Goal: Task Accomplishment & Management: Complete application form

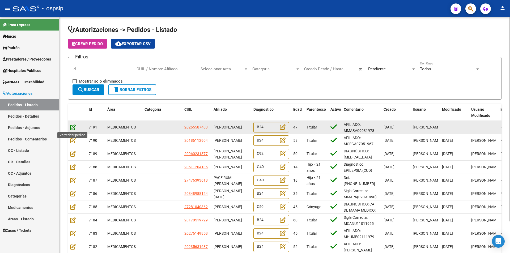
click at [72, 127] on icon at bounding box center [73, 127] width 6 height 6
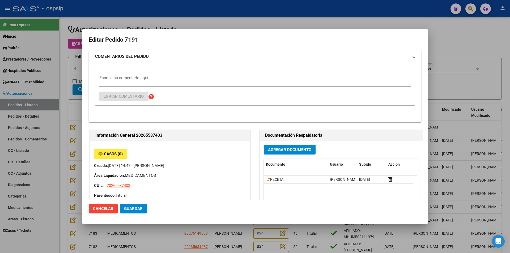
type input "[GEOGRAPHIC_DATA], QUILMES, LIBERTAD 1753"
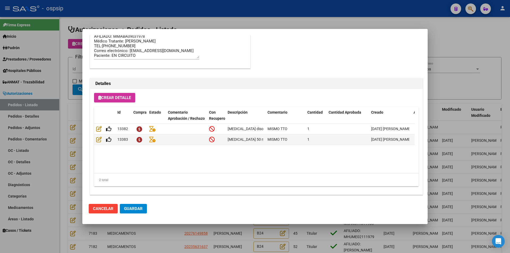
scroll to position [339, 0]
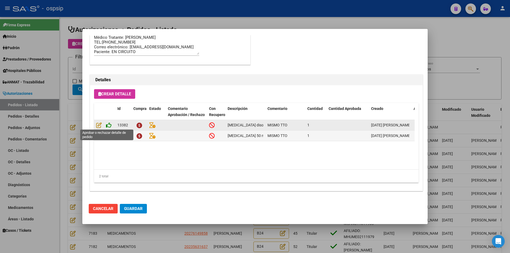
click at [110, 125] on icon at bounding box center [109, 125] width 6 height 6
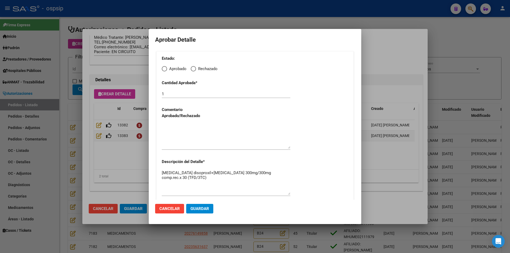
drag, startPoint x: 162, startPoint y: 67, endPoint x: 164, endPoint y: 70, distance: 3.3
click at [162, 67] on span "Elija una opción" at bounding box center [164, 68] width 5 height 5
click at [162, 67] on input "Aprobado" at bounding box center [164, 68] width 5 height 5
radio input "true"
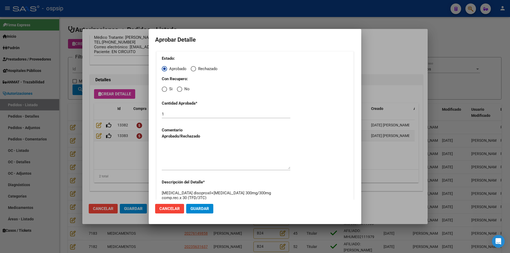
click at [164, 90] on span "Elija una opción" at bounding box center [164, 89] width 5 height 5
click at [164, 90] on input "Si" at bounding box center [164, 89] width 5 height 5
radio input "true"
click at [175, 155] on textarea at bounding box center [226, 156] width 129 height 25
click at [199, 206] on button "Guardar" at bounding box center [199, 209] width 27 height 10
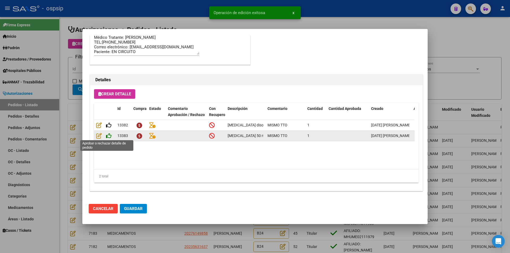
type input "[GEOGRAPHIC_DATA], [GEOGRAPHIC_DATA], LIBERTAD 1753"
click at [111, 135] on icon at bounding box center [109, 136] width 6 height 6
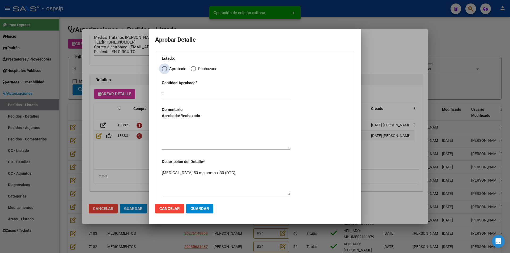
click at [167, 66] on span "Elija una opción" at bounding box center [164, 68] width 5 height 5
click at [167, 66] on input "Aprobado" at bounding box center [164, 68] width 5 height 5
radio input "true"
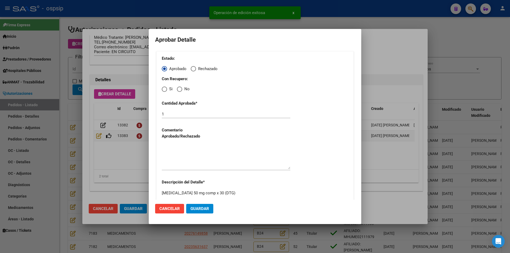
click at [163, 90] on span "Elija una opción" at bounding box center [164, 89] width 5 height 5
click at [163, 90] on input "Si" at bounding box center [164, 89] width 5 height 5
radio input "true"
click at [172, 166] on textarea at bounding box center [226, 156] width 129 height 25
click at [198, 211] on button "Guardar" at bounding box center [199, 209] width 27 height 10
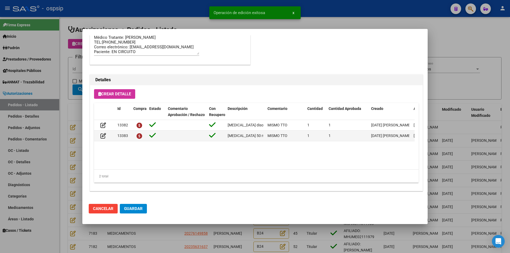
click at [137, 211] on span "Guardar" at bounding box center [133, 208] width 19 height 5
click at [159, 234] on div at bounding box center [255, 126] width 510 height 253
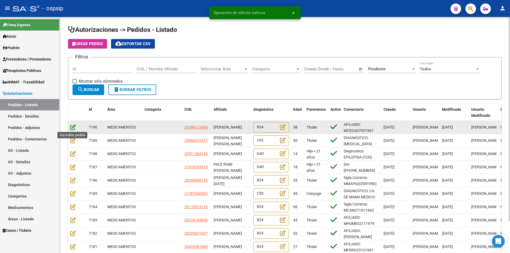
click at [72, 127] on icon at bounding box center [73, 127] width 6 height 6
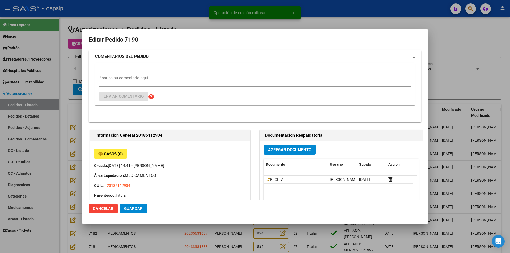
type input "[PERSON_NAME]"
type input "[GEOGRAPHIC_DATA], [PERSON_NAME], [PERSON_NAME] 0"
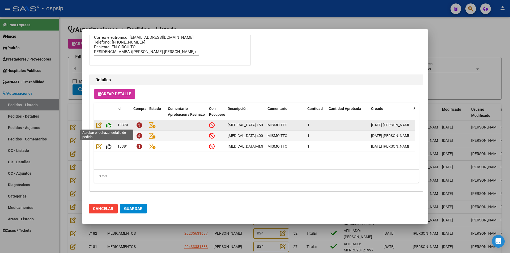
click at [110, 125] on icon at bounding box center [109, 125] width 6 height 6
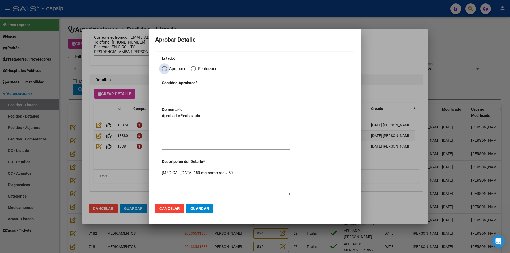
click at [165, 67] on span "Elija una opción" at bounding box center [164, 68] width 5 height 5
click at [165, 67] on input "Aprobado" at bounding box center [164, 68] width 5 height 5
radio input "true"
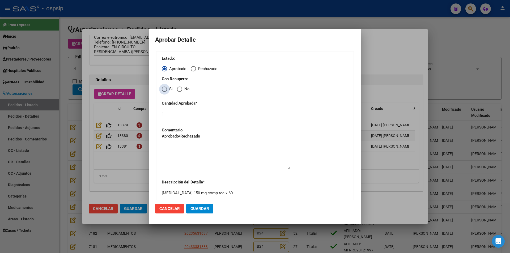
click at [164, 89] on span "Elija una opción" at bounding box center [164, 89] width 0 height 0
click at [164, 89] on input "Si" at bounding box center [164, 89] width 5 height 5
radio input "true"
click at [180, 153] on textarea at bounding box center [226, 156] width 129 height 25
click at [194, 208] on span "Guardar" at bounding box center [199, 208] width 19 height 5
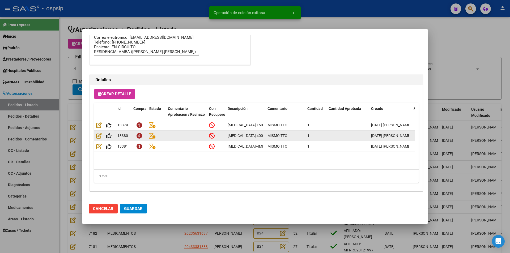
type input "[PERSON_NAME]"
type input "[GEOGRAPHIC_DATA], 0208212 [PERSON_NAME], [PERSON_NAME] 0"
click at [110, 137] on icon at bounding box center [109, 136] width 6 height 6
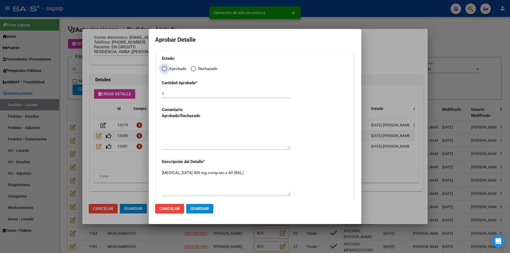
click at [165, 69] on span "Elija una opción" at bounding box center [164, 68] width 5 height 5
click at [165, 69] on input "Aprobado" at bounding box center [164, 68] width 5 height 5
radio input "true"
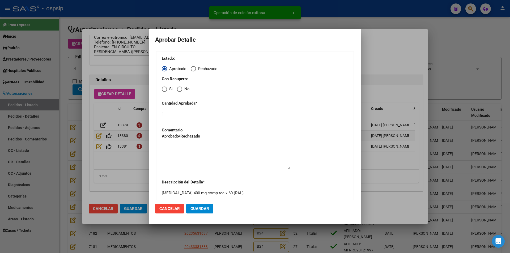
click at [165, 88] on span "Elija una opción" at bounding box center [164, 89] width 5 height 5
click at [165, 88] on input "Si" at bounding box center [164, 89] width 5 height 5
radio input "true"
click at [177, 156] on textarea at bounding box center [226, 156] width 129 height 25
click at [194, 208] on span "Guardar" at bounding box center [199, 208] width 19 height 5
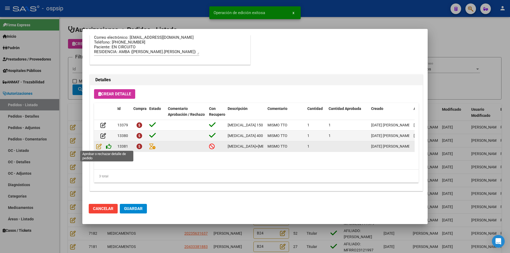
click at [109, 146] on icon at bounding box center [109, 146] width 6 height 6
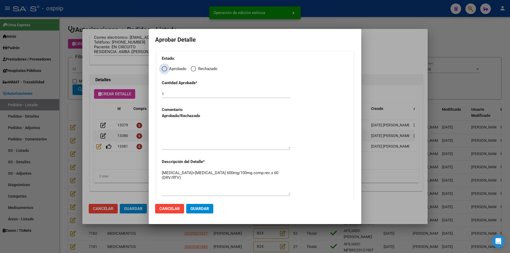
click at [163, 71] on span "Elija una opción" at bounding box center [164, 68] width 5 height 5
click at [163, 71] on input "Aprobado" at bounding box center [164, 68] width 5 height 5
radio input "true"
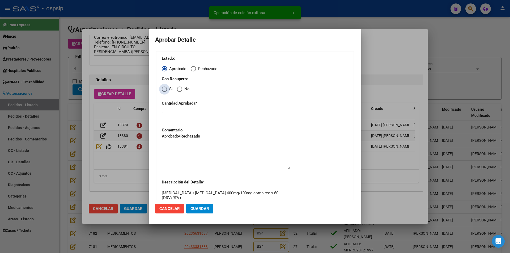
click at [163, 90] on span "Elija una opción" at bounding box center [164, 89] width 5 height 5
click at [163, 90] on input "Si" at bounding box center [164, 89] width 5 height 5
radio input "true"
drag, startPoint x: 180, startPoint y: 160, endPoint x: 187, endPoint y: 170, distance: 11.9
click at [180, 160] on textarea at bounding box center [226, 156] width 129 height 25
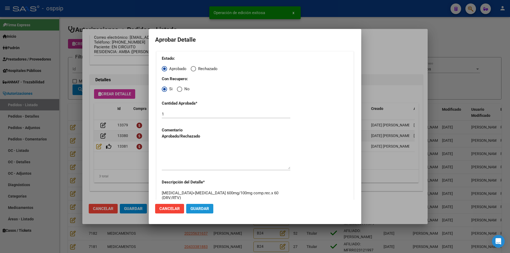
click at [192, 211] on button "Guardar" at bounding box center [199, 209] width 27 height 10
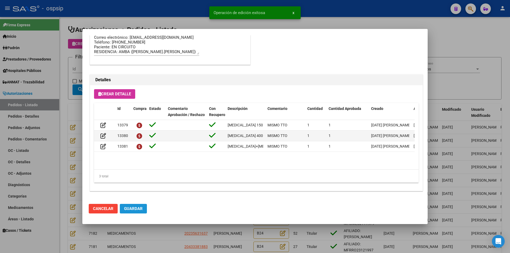
click at [134, 210] on span "Guardar" at bounding box center [133, 208] width 19 height 5
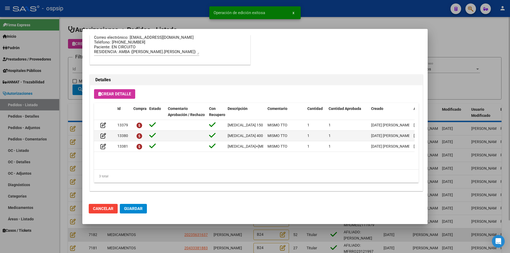
click at [156, 233] on div at bounding box center [255, 126] width 510 height 253
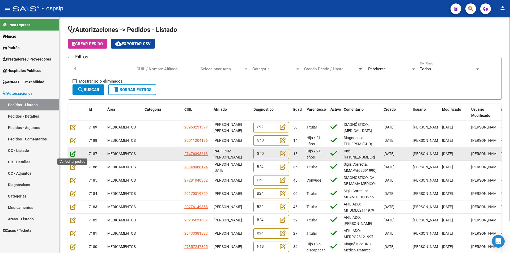
click at [73, 153] on icon at bounding box center [73, 154] width 6 height 6
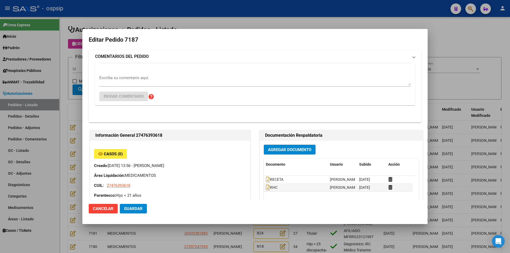
type input "[PERSON_NAME] RUMI"
type input "Capital Federal, CABA, CORTEJARENA 3080, Piso: 03, Departamento: B"
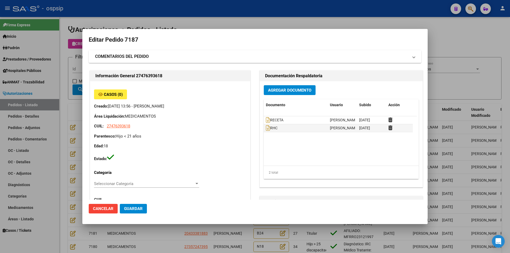
scroll to position [292, 0]
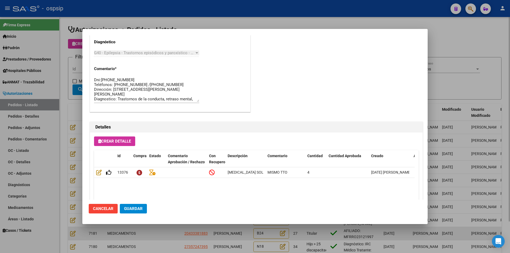
click at [155, 234] on div at bounding box center [255, 126] width 510 height 253
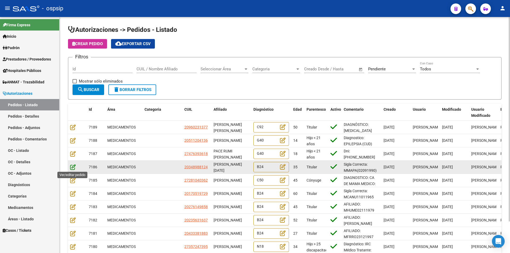
click at [73, 168] on icon at bounding box center [73, 167] width 6 height 6
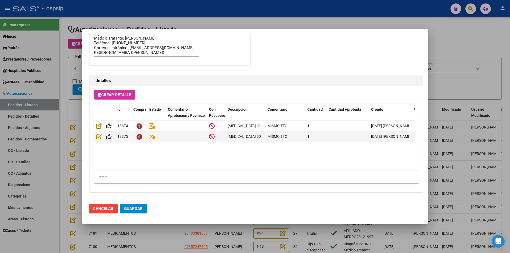
scroll to position [339, 0]
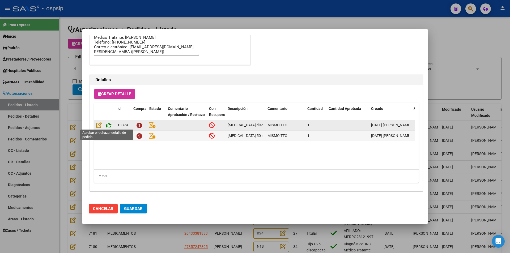
click at [110, 125] on icon at bounding box center [109, 125] width 6 height 6
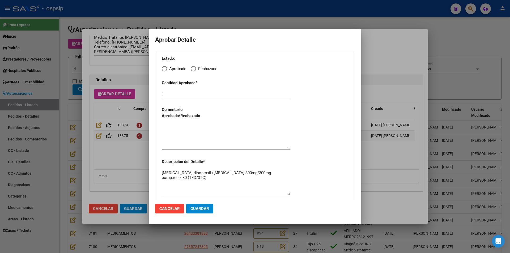
click at [164, 66] on span "Elija una opción" at bounding box center [164, 68] width 5 height 5
click at [164, 66] on input "Aprobado" at bounding box center [164, 68] width 5 height 5
radio input "true"
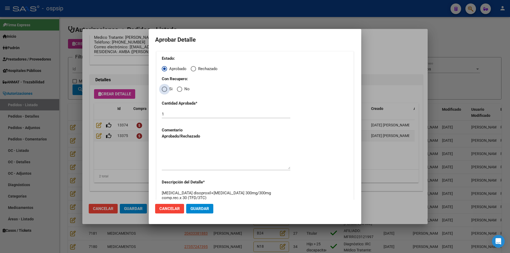
click at [164, 91] on span "Elija una opción" at bounding box center [164, 89] width 5 height 5
click at [164, 91] on input "Si" at bounding box center [164, 89] width 5 height 5
radio input "true"
click at [183, 157] on textarea at bounding box center [226, 156] width 129 height 25
drag, startPoint x: 197, startPoint y: 210, endPoint x: 169, endPoint y: 196, distance: 31.7
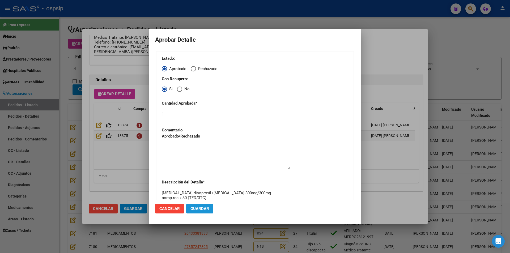
click at [197, 210] on span "Guardar" at bounding box center [199, 208] width 19 height 5
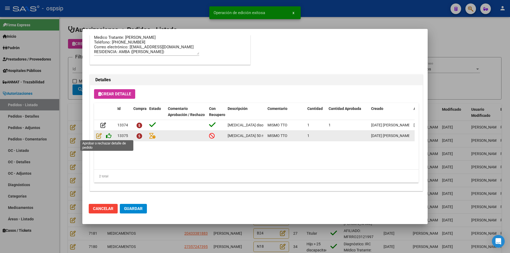
click at [108, 136] on icon at bounding box center [109, 136] width 6 height 6
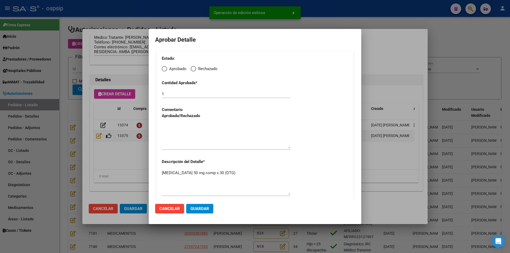
click at [164, 69] on span "Elija una opción" at bounding box center [164, 69] width 0 height 0
click at [164, 69] on input "Aprobado" at bounding box center [164, 68] width 5 height 5
radio input "true"
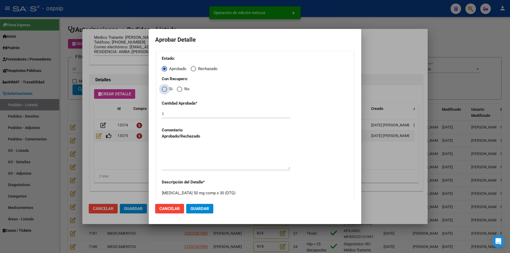
click at [165, 89] on span "Elija una opción" at bounding box center [164, 89] width 5 height 5
click at [165, 89] on input "Si" at bounding box center [164, 89] width 5 height 5
radio input "true"
click at [179, 162] on textarea at bounding box center [226, 156] width 129 height 25
click at [192, 211] on button "Guardar" at bounding box center [199, 209] width 27 height 10
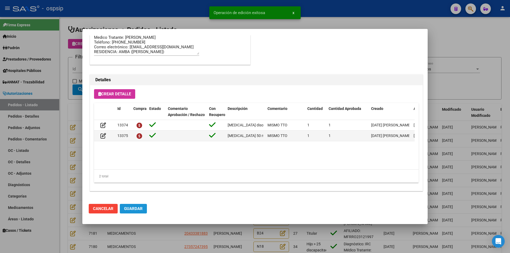
click at [134, 208] on span "Guardar" at bounding box center [133, 208] width 19 height 5
click at [151, 235] on div at bounding box center [255, 126] width 510 height 253
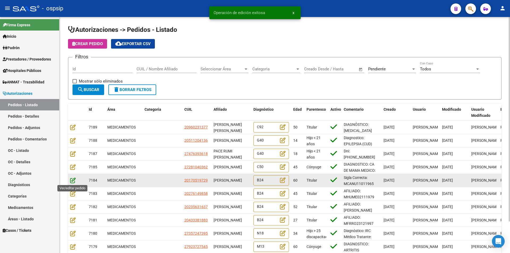
click at [75, 180] on icon at bounding box center [73, 180] width 6 height 6
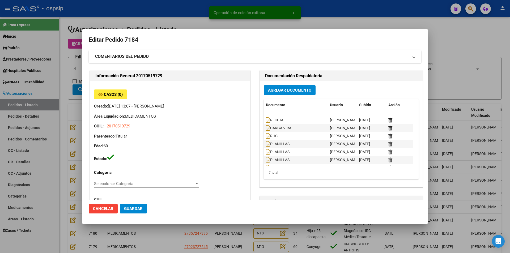
type input "[GEOGRAPHIC_DATA][PERSON_NAME][GEOGRAPHIC_DATA], [GEOGRAPHIC_DATA], [GEOGRAPHIC…"
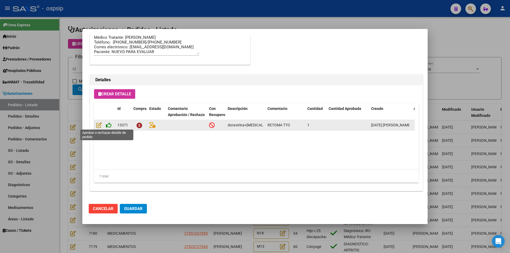
click at [107, 125] on icon at bounding box center [109, 125] width 6 height 6
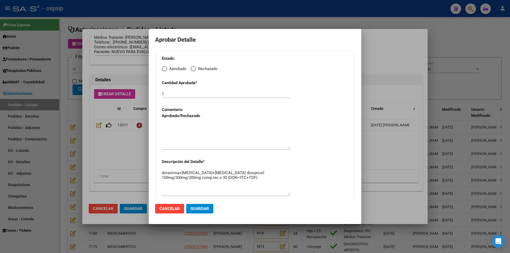
click at [163, 70] on span "Elija una opción" at bounding box center [164, 68] width 5 height 5
click at [163, 70] on input "Aprobado" at bounding box center [164, 68] width 5 height 5
radio input "true"
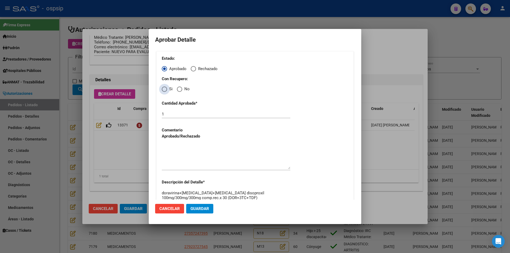
click at [165, 87] on span "Elija una opción" at bounding box center [164, 89] width 5 height 5
click at [165, 87] on input "Si" at bounding box center [164, 89] width 5 height 5
radio input "true"
click at [182, 148] on textarea at bounding box center [226, 156] width 129 height 25
click at [196, 214] on mat-dialog-actions "Cancelar Guardar" at bounding box center [255, 209] width 200 height 18
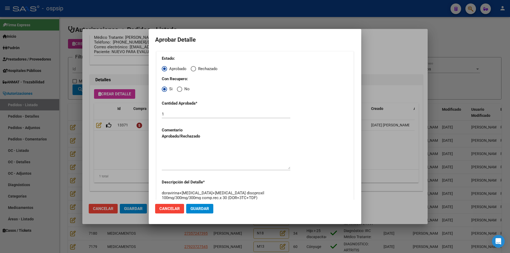
click at [195, 209] on span "Guardar" at bounding box center [199, 208] width 19 height 5
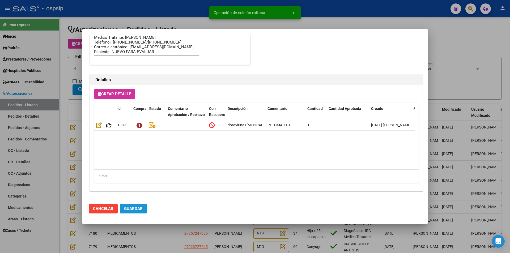
drag, startPoint x: 135, startPoint y: 210, endPoint x: 147, endPoint y: 222, distance: 16.9
click at [135, 210] on span "Guardar" at bounding box center [133, 208] width 19 height 5
type input "SAN [PERSON_NAME], BÊMANANTIAL SEC 3 AV 1, Piso: 02"
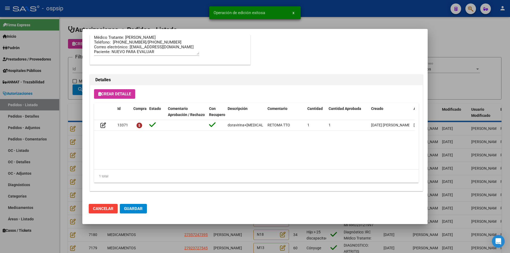
click at [158, 237] on div at bounding box center [255, 126] width 510 height 253
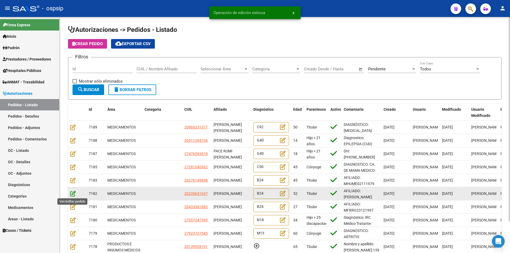
click at [72, 194] on icon at bounding box center [73, 194] width 6 height 6
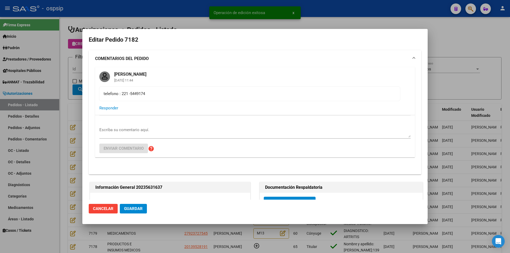
type input "[GEOGRAPHIC_DATA], [GEOGRAPHIC_DATA], 156 420, Departamento: CAS"
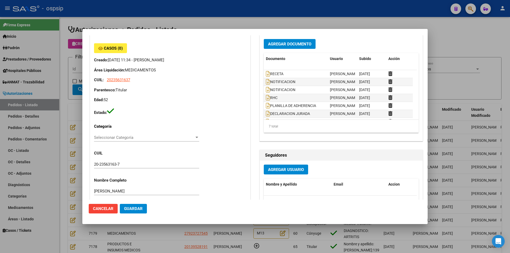
scroll to position [132, 0]
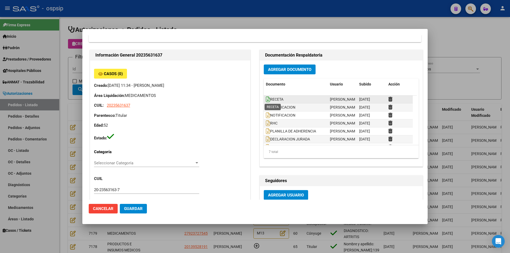
click at [267, 99] on icon at bounding box center [268, 99] width 4 height 6
click at [267, 108] on icon at bounding box center [268, 107] width 4 height 6
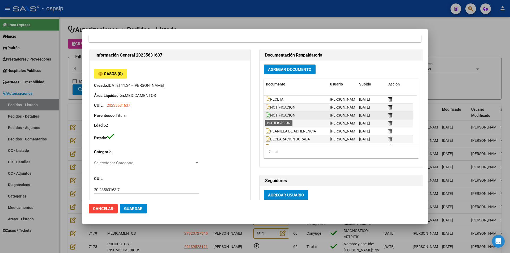
click at [266, 116] on icon at bounding box center [268, 115] width 4 height 6
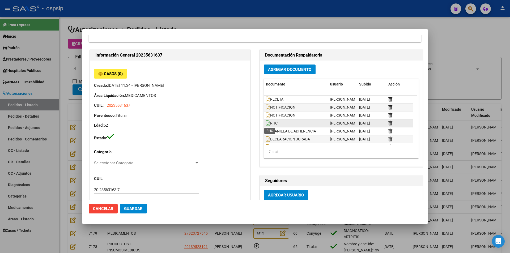
click at [266, 122] on icon at bounding box center [268, 123] width 4 height 6
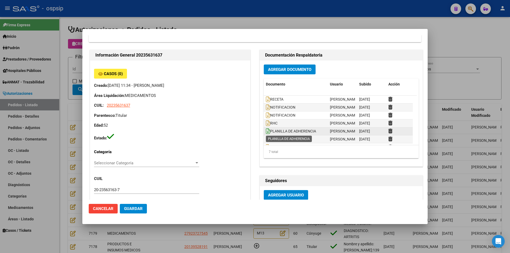
click at [266, 132] on icon at bounding box center [268, 131] width 4 height 6
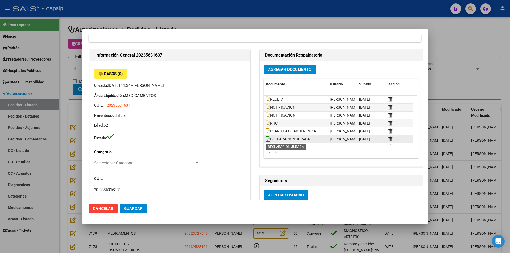
click at [266, 140] on icon at bounding box center [268, 139] width 4 height 6
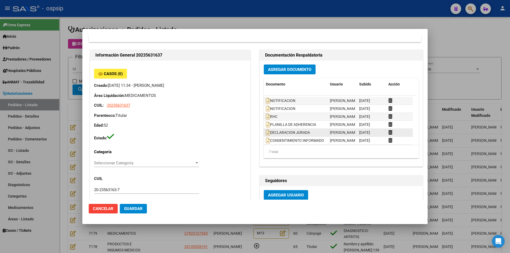
scroll to position [8, 0]
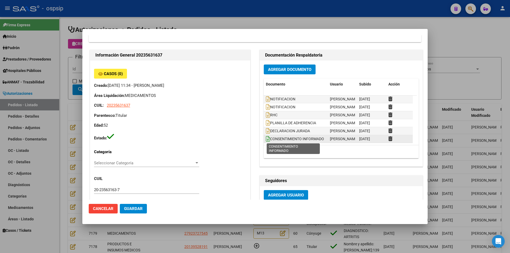
click at [266, 138] on icon at bounding box center [268, 139] width 4 height 6
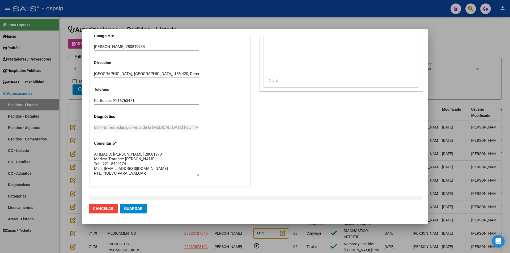
scroll to position [398, 0]
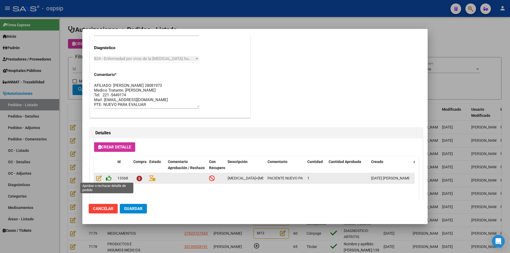
click at [109, 178] on icon at bounding box center [109, 178] width 6 height 6
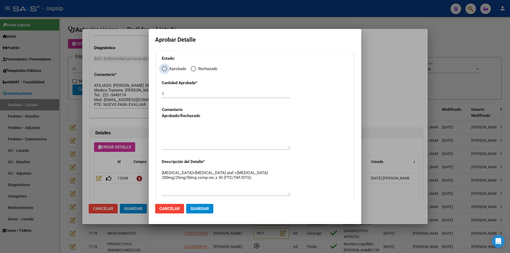
click at [163, 68] on span "Elija una opción" at bounding box center [164, 68] width 5 height 5
click at [163, 68] on input "Aprobado" at bounding box center [164, 68] width 5 height 5
radio input "true"
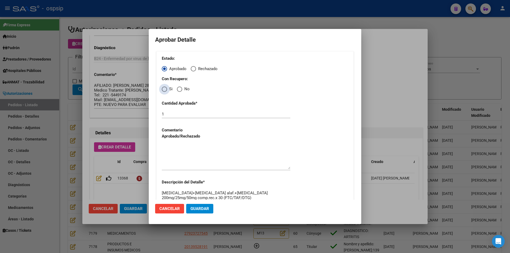
drag, startPoint x: 165, startPoint y: 89, endPoint x: 168, endPoint y: 113, distance: 23.7
click at [165, 89] on span "Elija una opción" at bounding box center [164, 89] width 5 height 5
click at [165, 89] on input "Si" at bounding box center [164, 89] width 5 height 5
radio input "true"
drag, startPoint x: 183, startPoint y: 150, endPoint x: 184, endPoint y: 155, distance: 5.0
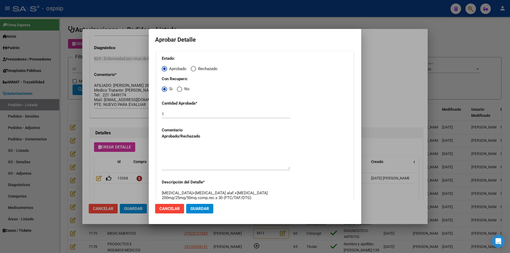
click at [183, 152] on textarea at bounding box center [226, 156] width 129 height 25
click at [196, 210] on span "Guardar" at bounding box center [199, 208] width 19 height 5
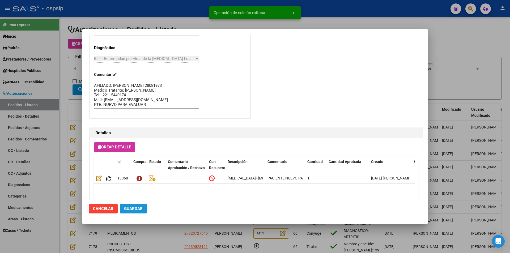
click at [134, 210] on span "Guardar" at bounding box center [133, 208] width 19 height 5
type input "[GEOGRAPHIC_DATA], [GEOGRAPHIC_DATA], 164 1335"
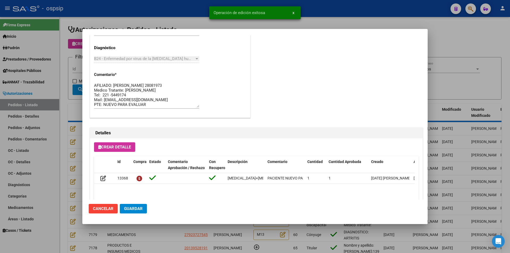
click at [155, 236] on div at bounding box center [255, 126] width 510 height 253
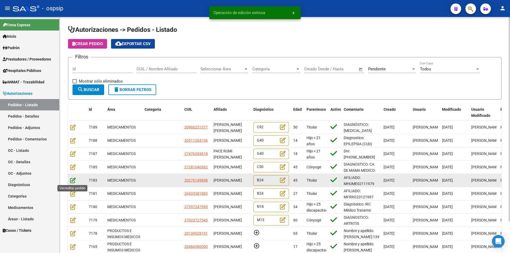
click at [72, 181] on icon at bounding box center [73, 180] width 6 height 6
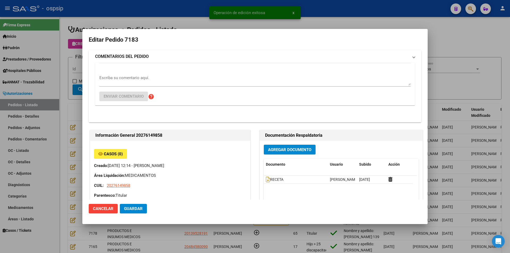
type input "Capital Federal, CABA, PJE. CERRITO 975"
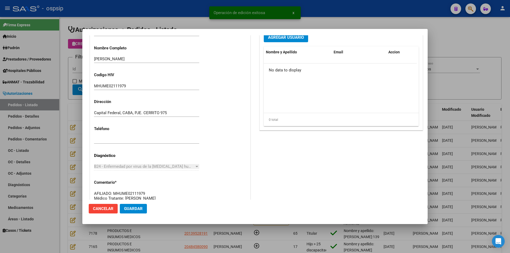
scroll to position [292, 0]
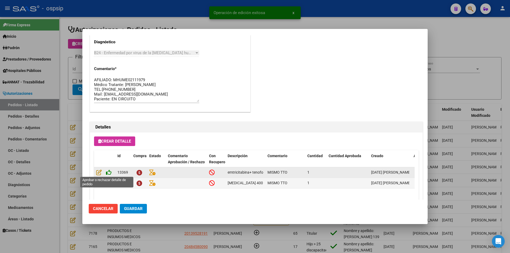
click at [108, 172] on icon at bounding box center [109, 172] width 6 height 6
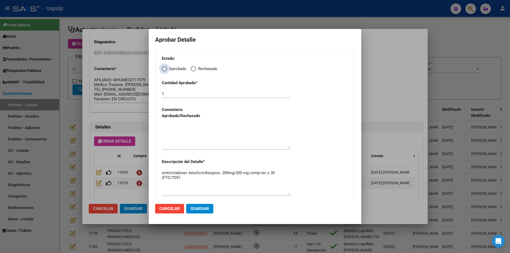
drag, startPoint x: 164, startPoint y: 69, endPoint x: 166, endPoint y: 75, distance: 6.6
click at [164, 70] on span "Elija una opción" at bounding box center [164, 68] width 5 height 5
click at [164, 70] on input "Aprobado" at bounding box center [164, 68] width 5 height 5
radio input "true"
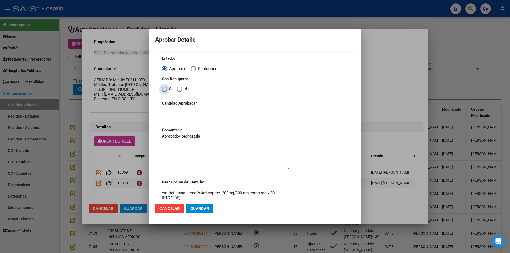
click at [165, 89] on span "Elija una opción" at bounding box center [164, 89] width 5 height 5
click at [165, 89] on input "Si" at bounding box center [164, 89] width 5 height 5
radio input "true"
drag, startPoint x: 185, startPoint y: 151, endPoint x: 196, endPoint y: 169, distance: 21.1
click at [186, 151] on textarea at bounding box center [226, 156] width 129 height 25
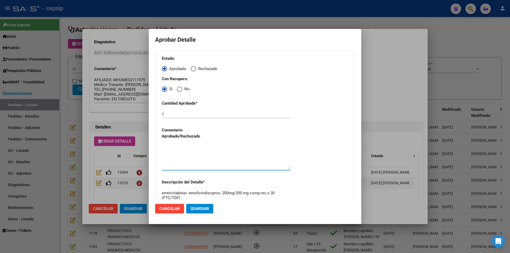
click at [199, 210] on span "Guardar" at bounding box center [199, 208] width 19 height 5
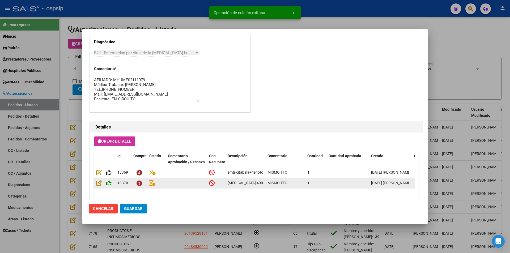
type input "SALTA, [PERSON_NAME], AVDA [PERSON_NAME] 0"
click at [108, 181] on icon at bounding box center [109, 183] width 6 height 6
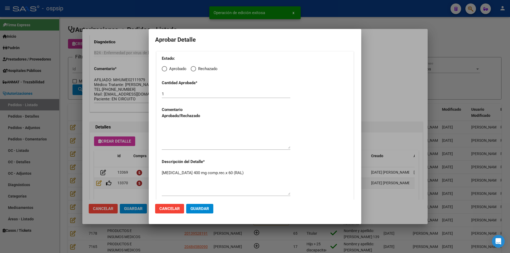
click at [166, 67] on span "Elija una opción" at bounding box center [164, 68] width 5 height 5
click at [166, 67] on input "Aprobado" at bounding box center [164, 68] width 5 height 5
radio input "true"
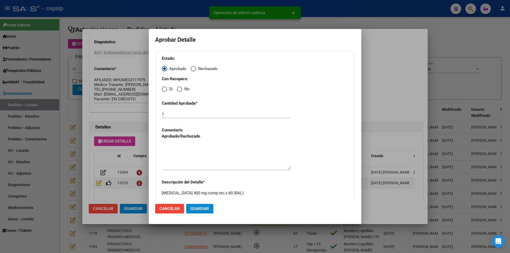
drag, startPoint x: 165, startPoint y: 86, endPoint x: 165, endPoint y: 91, distance: 4.5
click at [165, 87] on span "Elija una opción" at bounding box center [164, 89] width 5 height 5
click at [165, 87] on input "Si" at bounding box center [164, 89] width 5 height 5
radio input "true"
drag, startPoint x: 177, startPoint y: 151, endPoint x: 186, endPoint y: 181, distance: 31.1
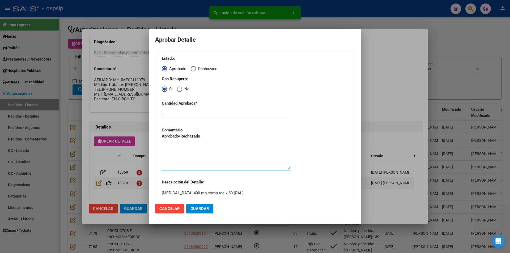
click at [177, 152] on textarea at bounding box center [226, 156] width 129 height 25
drag, startPoint x: 193, startPoint y: 206, endPoint x: 153, endPoint y: 208, distance: 40.4
click at [192, 207] on button "Guardar" at bounding box center [199, 209] width 27 height 10
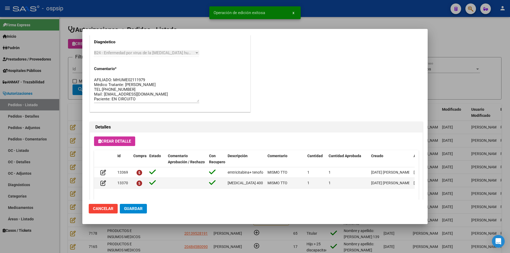
drag, startPoint x: 126, startPoint y: 210, endPoint x: 136, endPoint y: 222, distance: 15.6
click at [126, 210] on span "Guardar" at bounding box center [133, 208] width 19 height 5
click at [147, 238] on div at bounding box center [255, 126] width 510 height 253
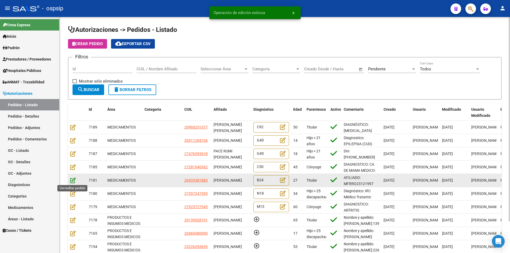
click at [73, 179] on icon at bounding box center [73, 180] width 6 height 6
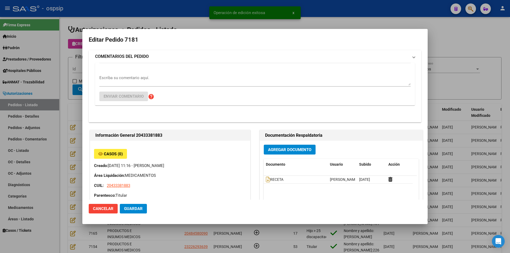
type input "[GEOGRAPHIC_DATA], SARANDI, GENERAL [PERSON_NAME] 3629"
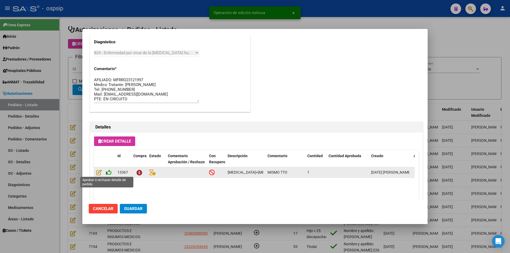
click at [109, 173] on icon at bounding box center [109, 172] width 6 height 6
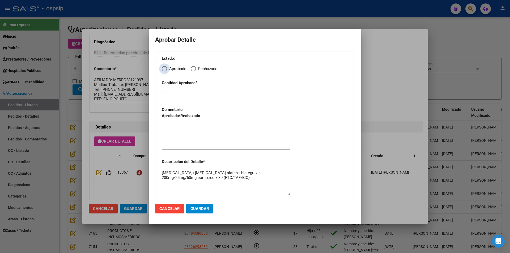
click at [164, 69] on span "Elija una opción" at bounding box center [164, 68] width 5 height 5
click at [164, 69] on input "Aprobado" at bounding box center [164, 68] width 5 height 5
radio input "true"
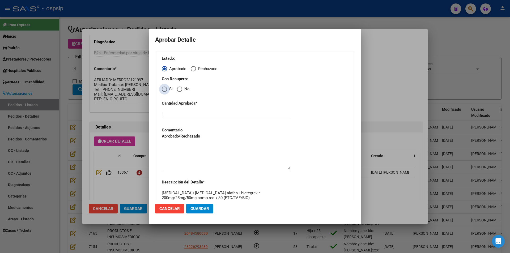
click at [163, 90] on span "Elija una opción" at bounding box center [164, 89] width 5 height 5
click at [163, 90] on input "Si" at bounding box center [164, 89] width 5 height 5
radio input "true"
click at [185, 156] on textarea at bounding box center [226, 156] width 129 height 25
click at [199, 211] on button "Guardar" at bounding box center [199, 209] width 27 height 10
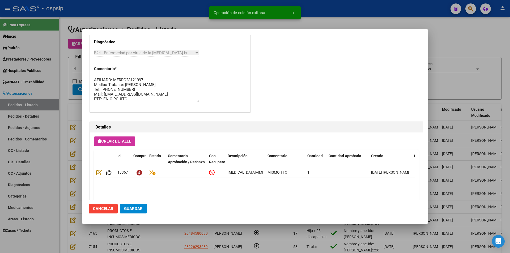
type input "[GEOGRAPHIC_DATA], SARANDI, GENERAL [PERSON_NAME] 3629"
type input "1130012217"
click at [131, 211] on span "Guardar" at bounding box center [133, 208] width 19 height 5
click at [155, 234] on div at bounding box center [255, 126] width 510 height 253
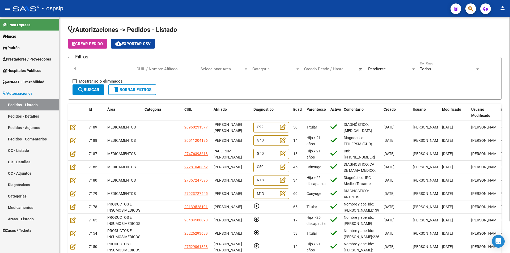
click at [222, 71] on span "Seleccionar Área" at bounding box center [221, 69] width 43 height 5
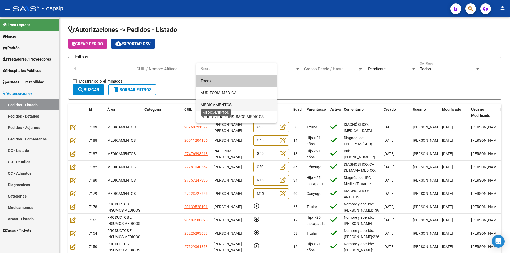
click at [220, 105] on span "MEDICAMENTOS" at bounding box center [215, 104] width 31 height 5
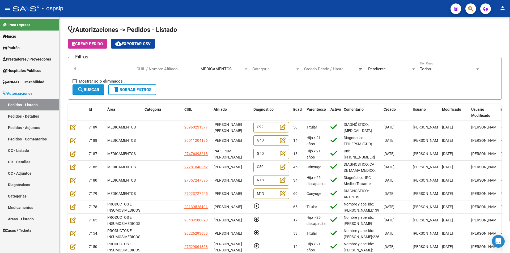
click at [90, 87] on button "search Buscar" at bounding box center [88, 89] width 32 height 11
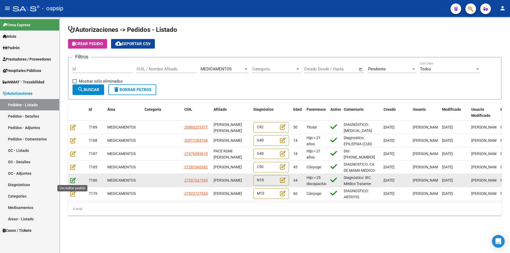
click at [74, 181] on icon at bounding box center [73, 180] width 6 height 6
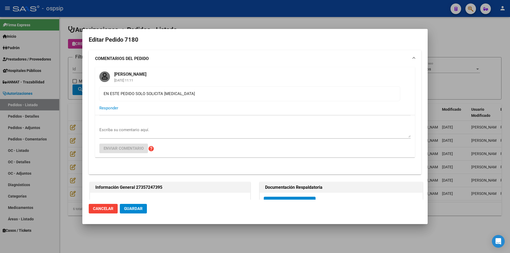
type input "[PERSON_NAME]"
type input "[GEOGRAPHIC_DATA], [PERSON_NAME], CAMPICHUELO 2985"
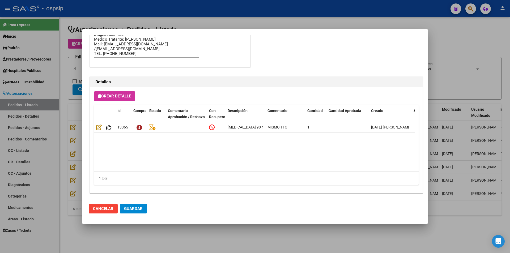
scroll to position [451, 0]
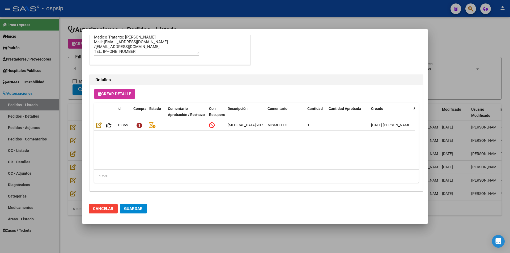
click at [170, 239] on div at bounding box center [255, 126] width 510 height 253
